Goal: Navigation & Orientation: Find specific page/section

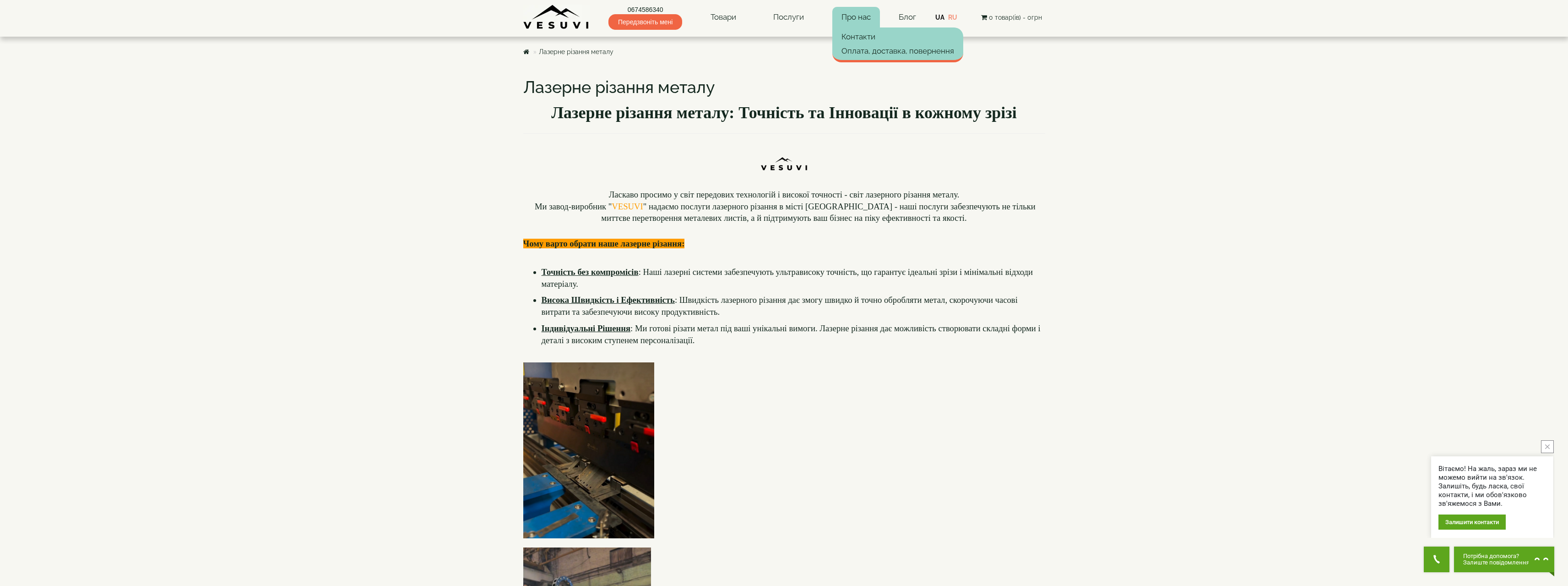
click at [854, 16] on link "Про нас" at bounding box center [856, 17] width 47 height 21
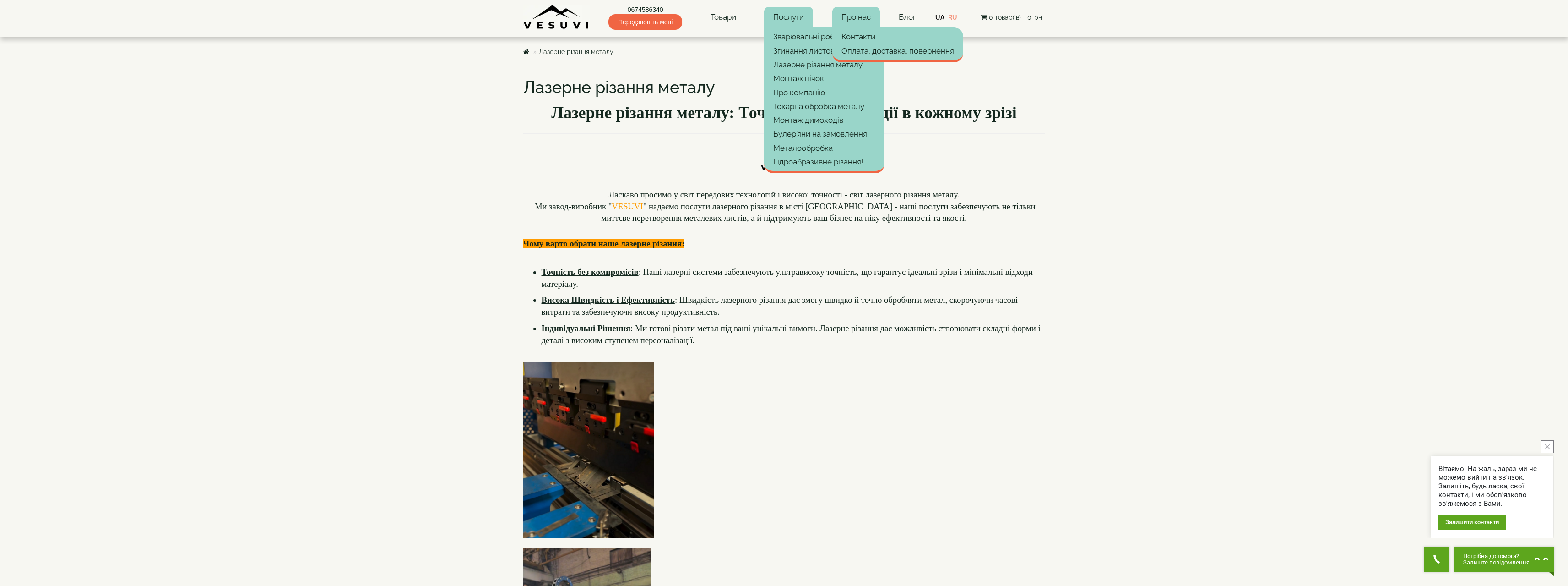
click at [786, 18] on link "Послуги" at bounding box center [788, 17] width 49 height 21
click at [1149, 182] on body "Магазин Булер'яни VESUVI Мангали від заводу VESUVI Печі для лазні та сауни VESU…" at bounding box center [784, 569] width 1568 height 1138
drag, startPoint x: 822, startPoint y: 68, endPoint x: 865, endPoint y: 75, distance: 43.6
click at [822, 68] on link "Лазерне різання металу" at bounding box center [824, 65] width 121 height 14
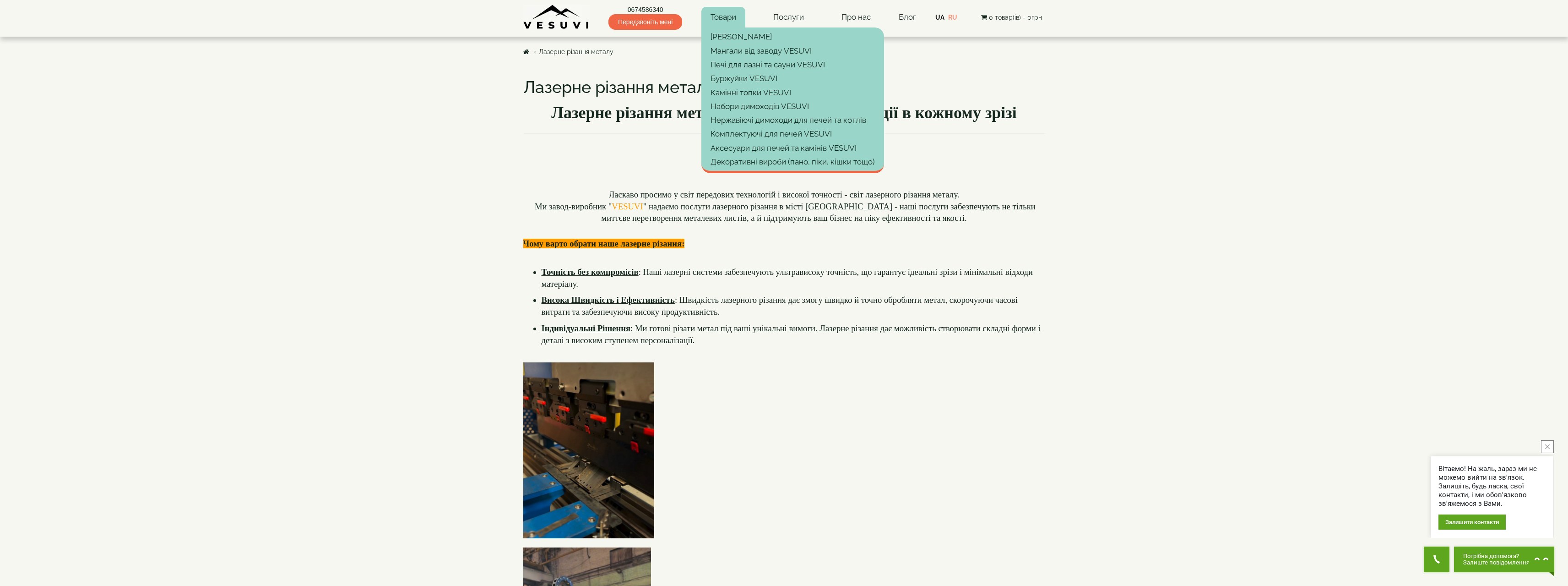
click at [733, 16] on link "Товари" at bounding box center [723, 17] width 44 height 21
click at [537, 16] on img at bounding box center [556, 17] width 66 height 25
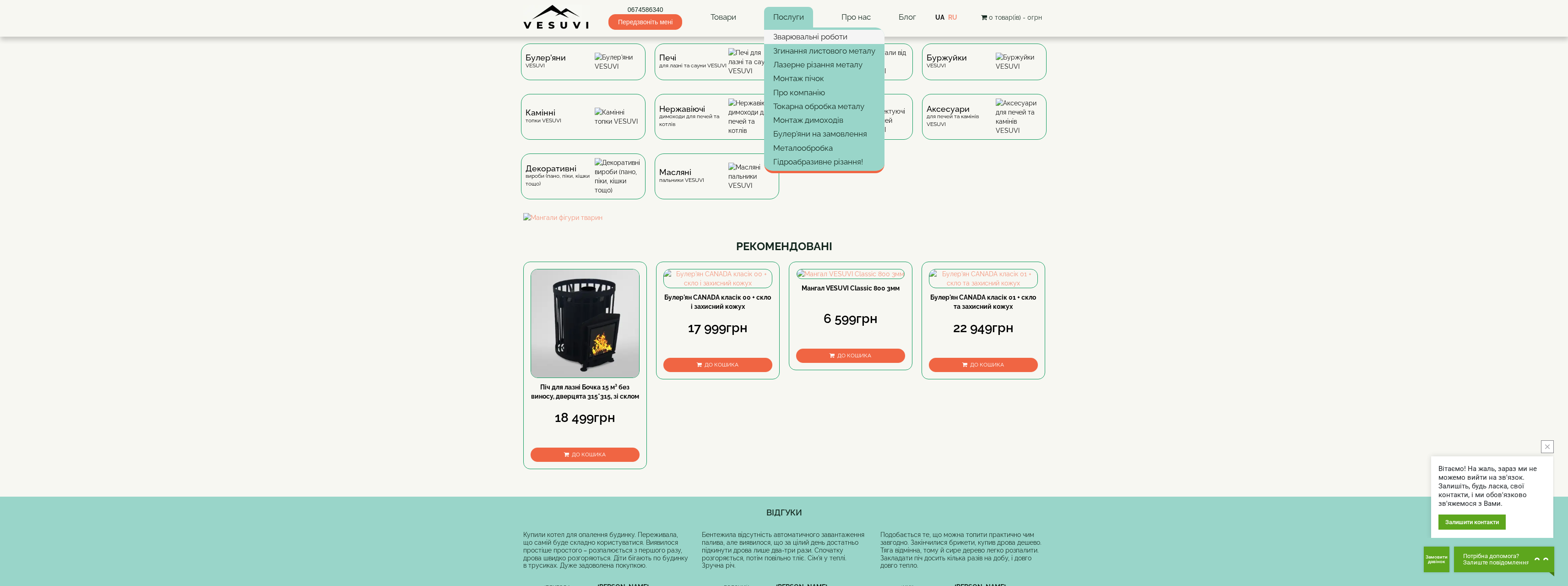
click at [816, 35] on link "Зварювальні роботи" at bounding box center [824, 37] width 121 height 14
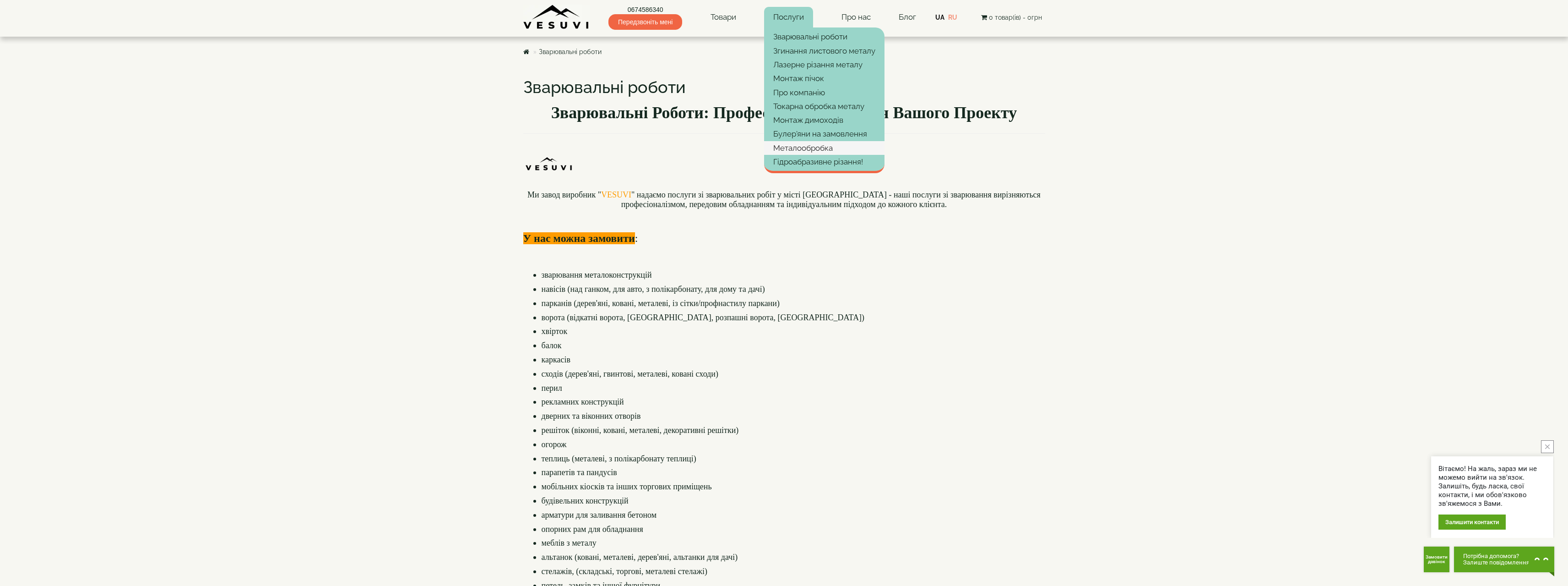
click at [808, 141] on link "Металообробка" at bounding box center [824, 148] width 121 height 14
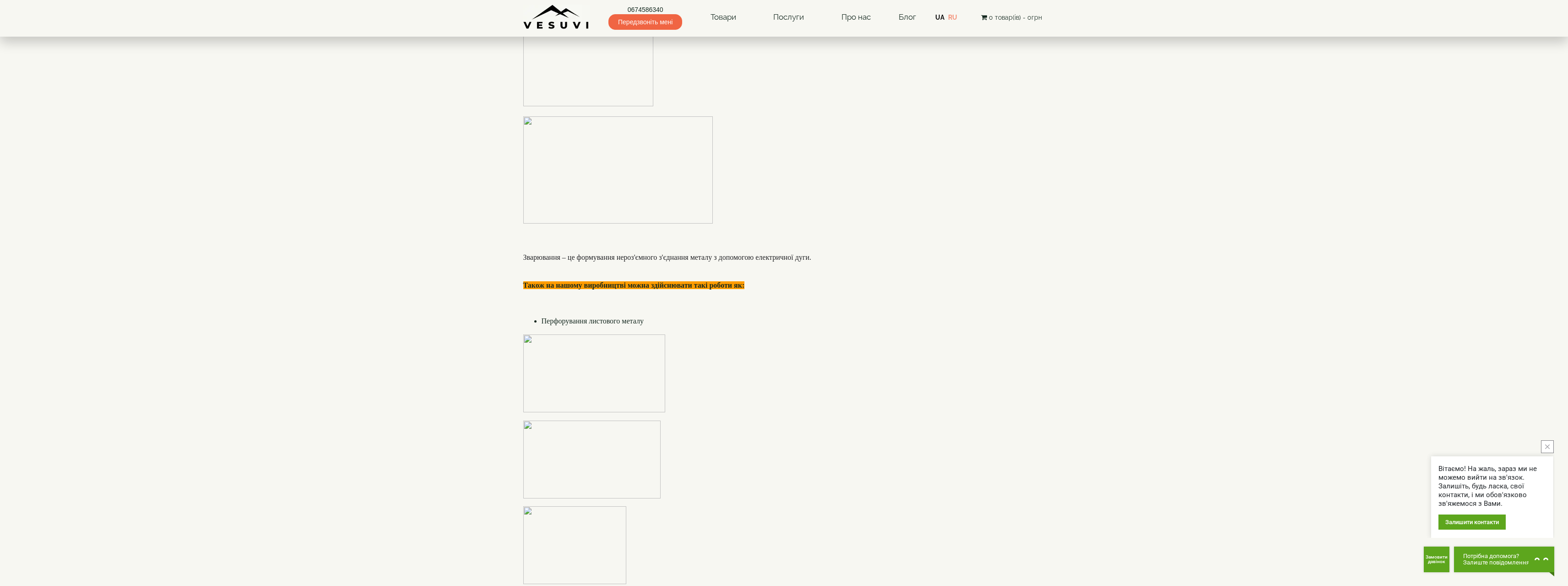
scroll to position [1374, 0]
click at [861, 18] on link "Про нас" at bounding box center [856, 17] width 47 height 21
click at [860, 34] on link "Контакти" at bounding box center [897, 37] width 131 height 14
